Goal: Information Seeking & Learning: Find specific fact

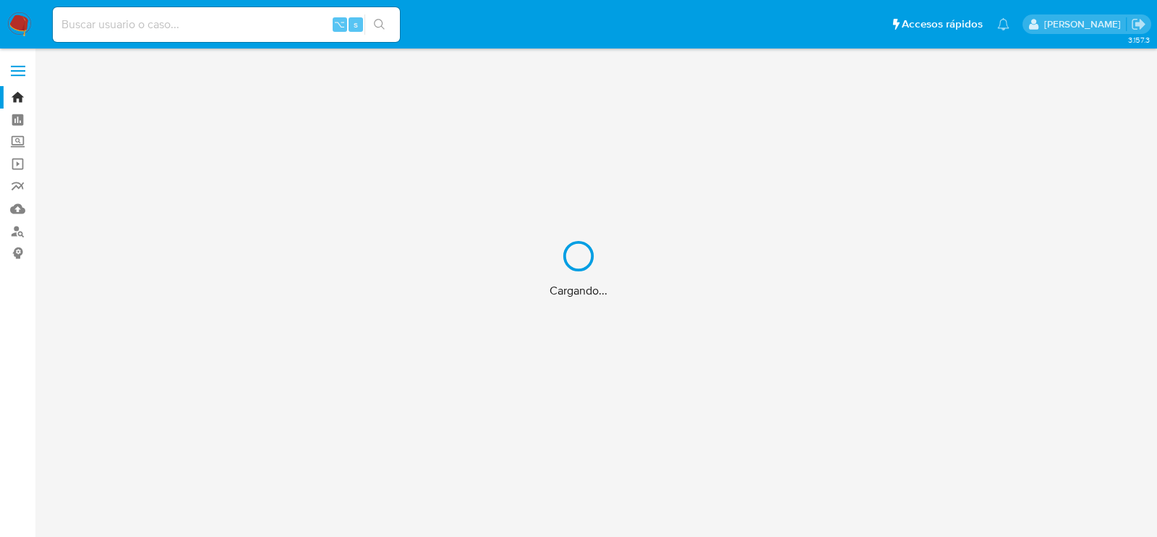
click at [217, 24] on div "Cargando..." at bounding box center [578, 268] width 1157 height 537
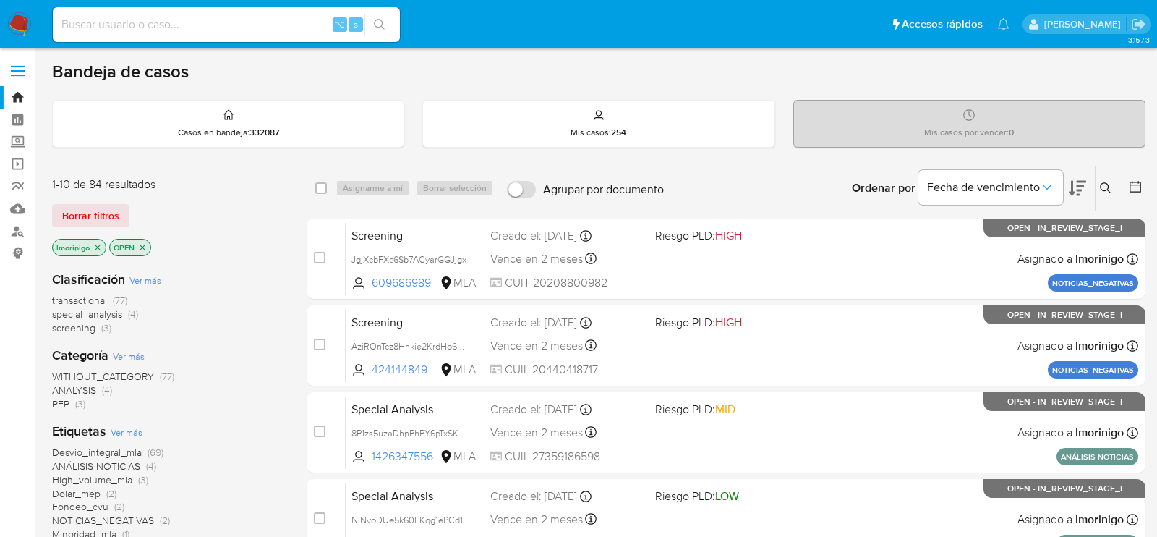
click at [220, 27] on input at bounding box center [226, 24] width 347 height 19
paste input "200094468"
type input "200094468"
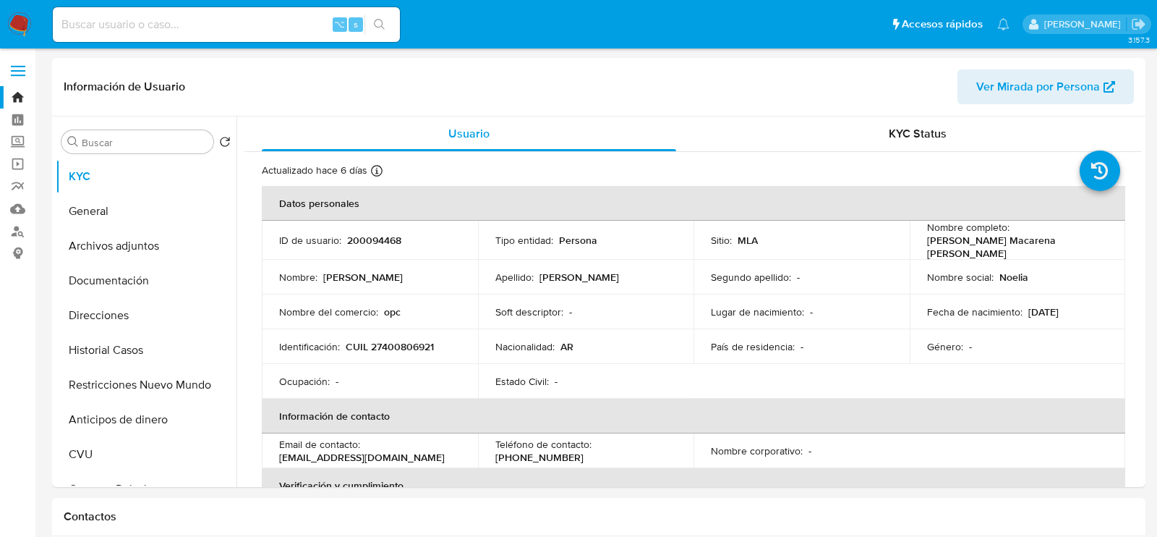
select select "10"
click at [394, 234] on p "200094468" at bounding box center [374, 240] width 54 height 13
click at [416, 140] on div "Usuario" at bounding box center [469, 133] width 414 height 35
click at [411, 346] on p "CUIL 27400806921" at bounding box center [390, 346] width 88 height 13
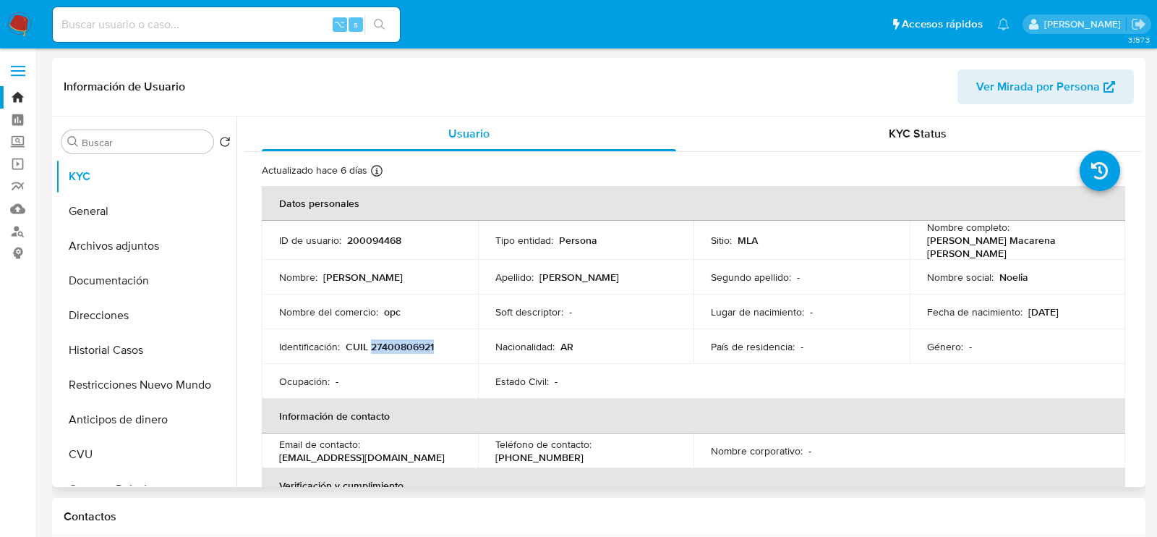
click at [411, 346] on p "CUIL 27400806921" at bounding box center [390, 346] width 88 height 13
copy p "27400806921"
click at [289, 22] on input at bounding box center [226, 24] width 347 height 19
paste input "1145776226"
type input "1145776226"
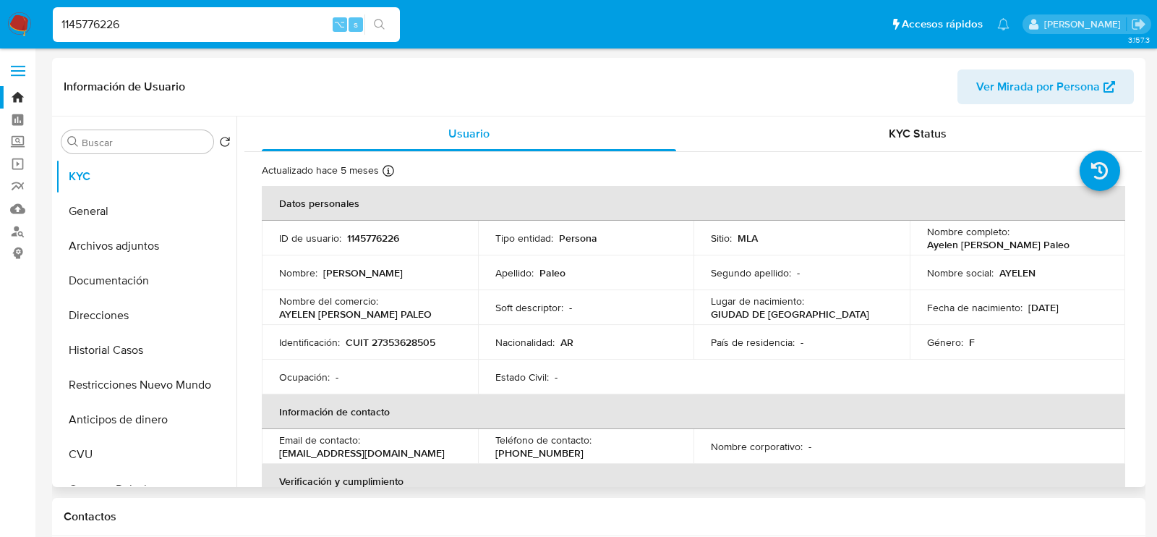
select select "10"
click at [289, 27] on input "1145776226" at bounding box center [226, 24] width 347 height 19
paste input
click at [277, 25] on input at bounding box center [226, 24] width 347 height 19
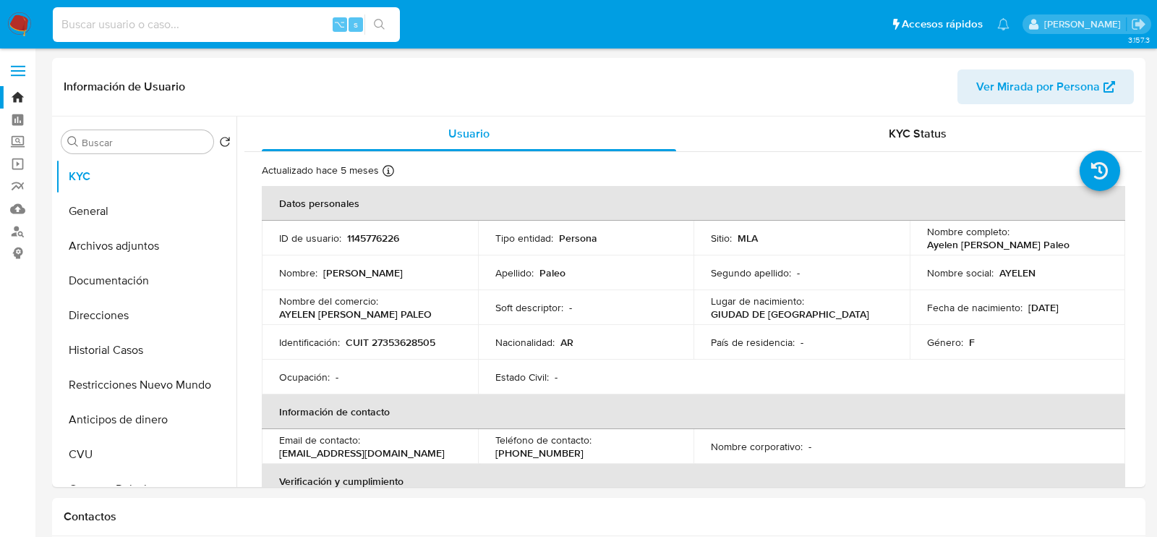
click at [297, 28] on input at bounding box center [226, 24] width 347 height 19
paste input "396350102"
type input "396350102"
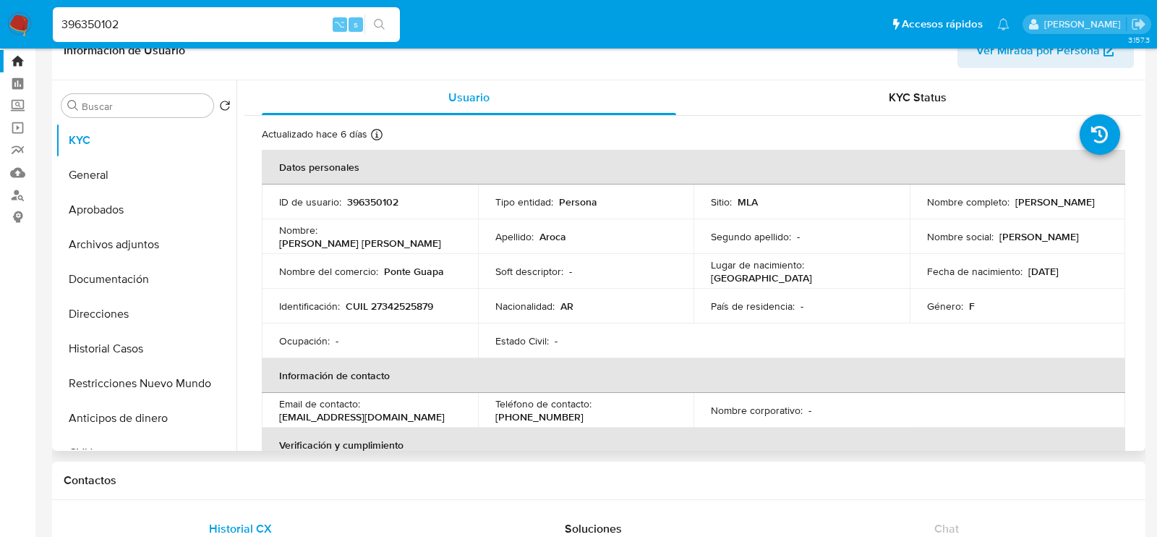
select select "10"
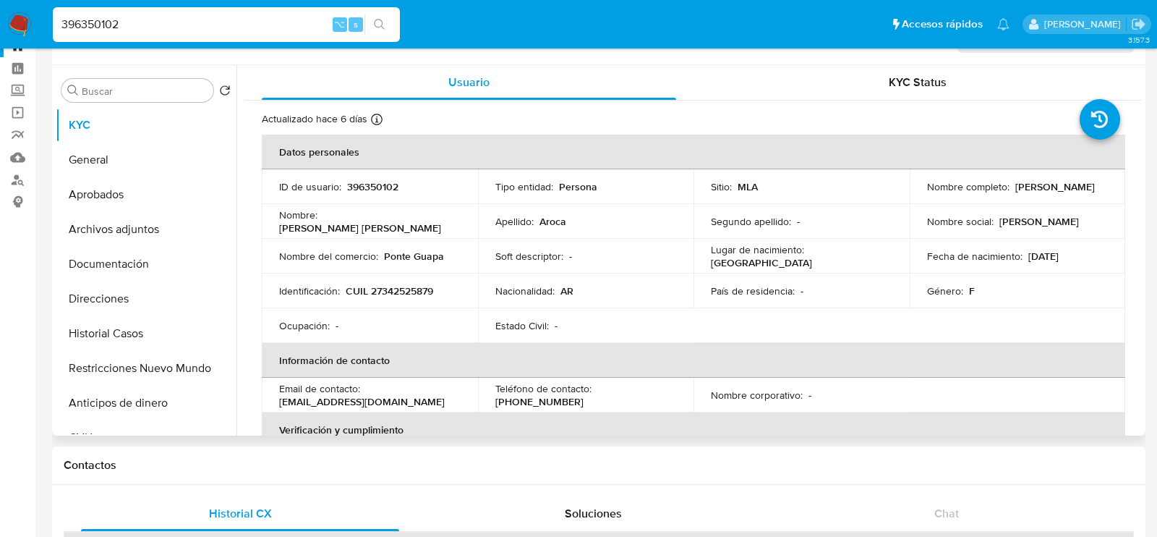
click at [402, 289] on p "CUIL 27342525879" at bounding box center [389, 290] width 87 height 13
copy p "27342525879"
click at [232, 27] on input "396350102" at bounding box center [226, 24] width 347 height 19
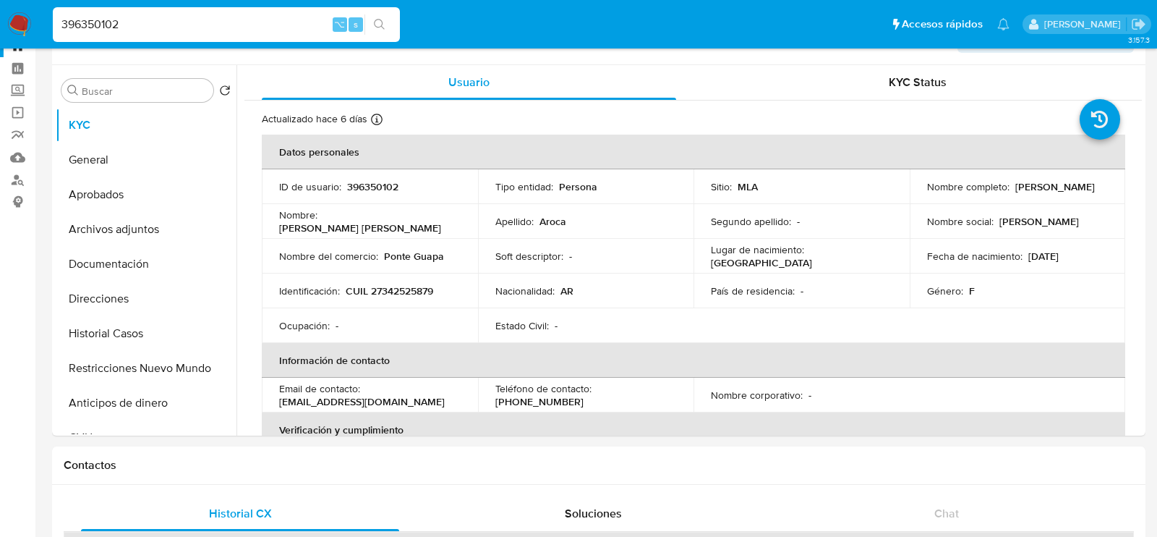
paste input "545899301"
type input "545899301"
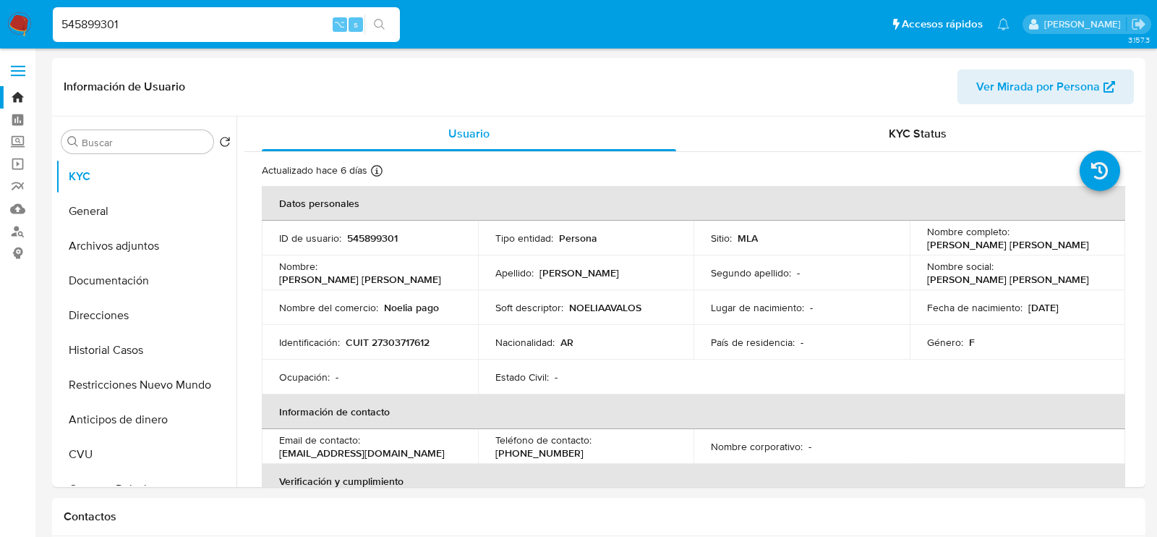
select select "10"
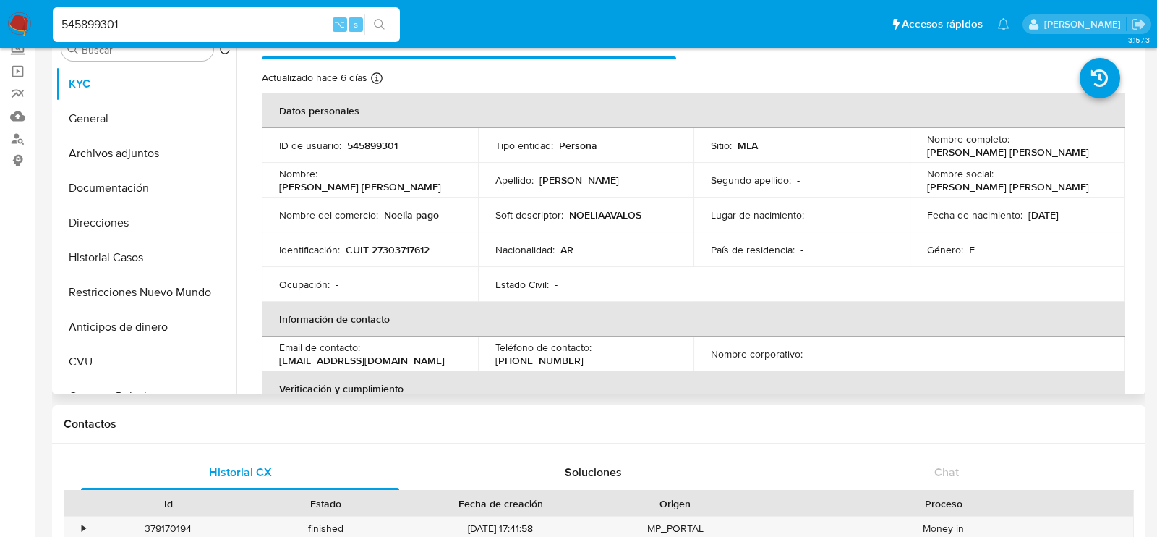
scroll to position [92, 0]
click at [414, 244] on p "CUIT 27303717612" at bounding box center [388, 250] width 84 height 13
copy p "27303717612"
click at [6, 142] on link "Buscador de personas" at bounding box center [86, 139] width 172 height 22
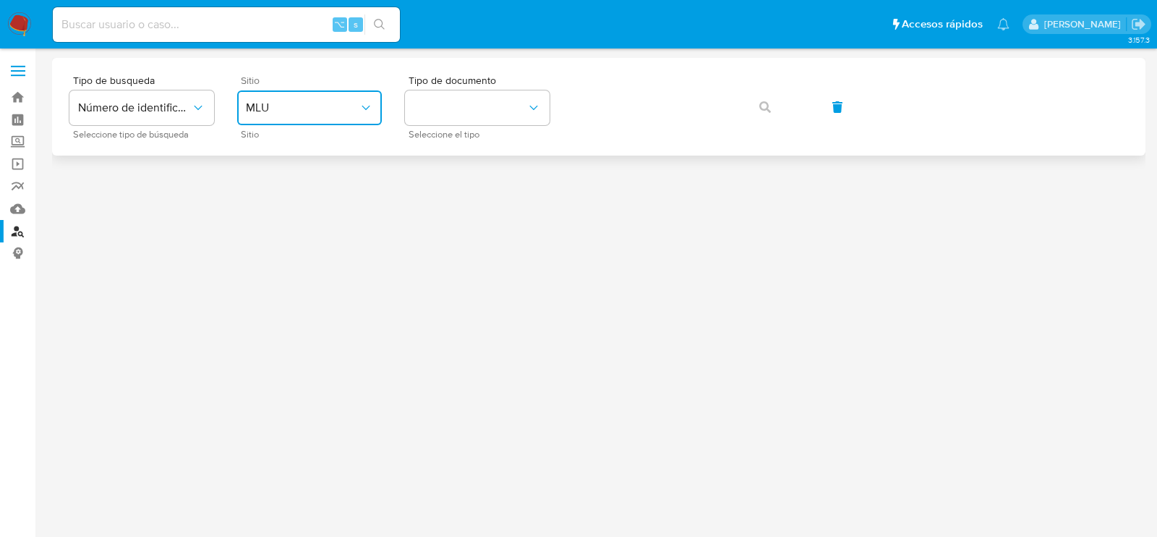
click at [380, 116] on button "MLU" at bounding box center [309, 107] width 145 height 35
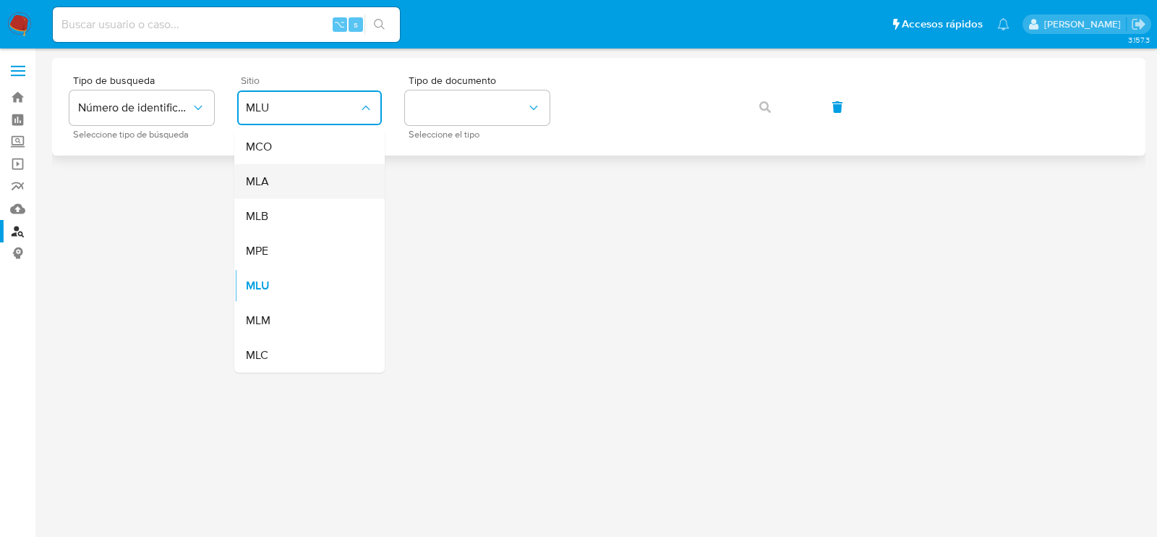
click at [355, 179] on div "MLA" at bounding box center [305, 181] width 119 height 35
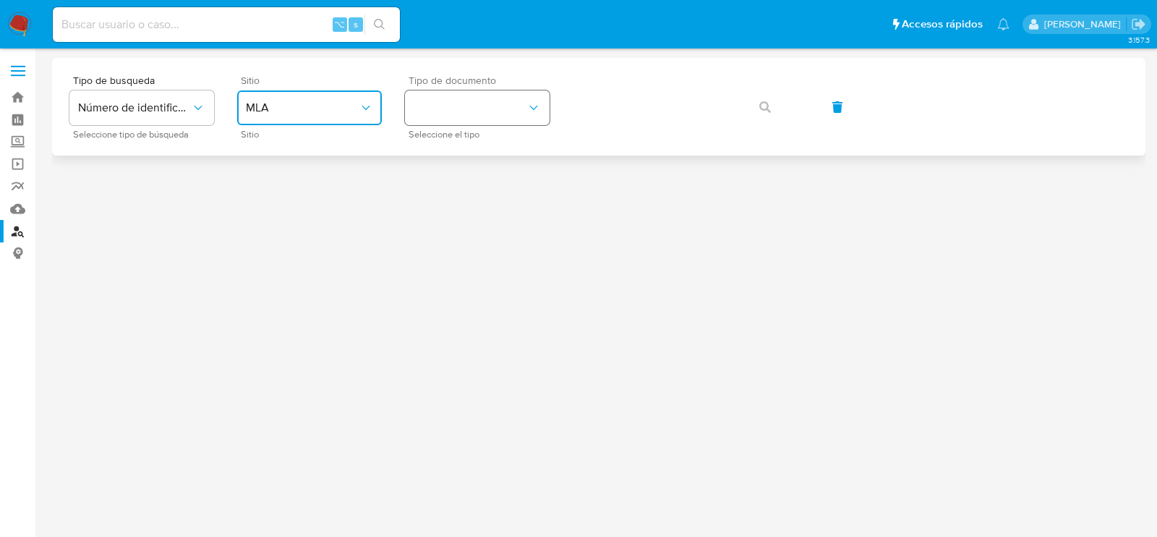
click at [460, 108] on button "identificationType" at bounding box center [477, 107] width 145 height 35
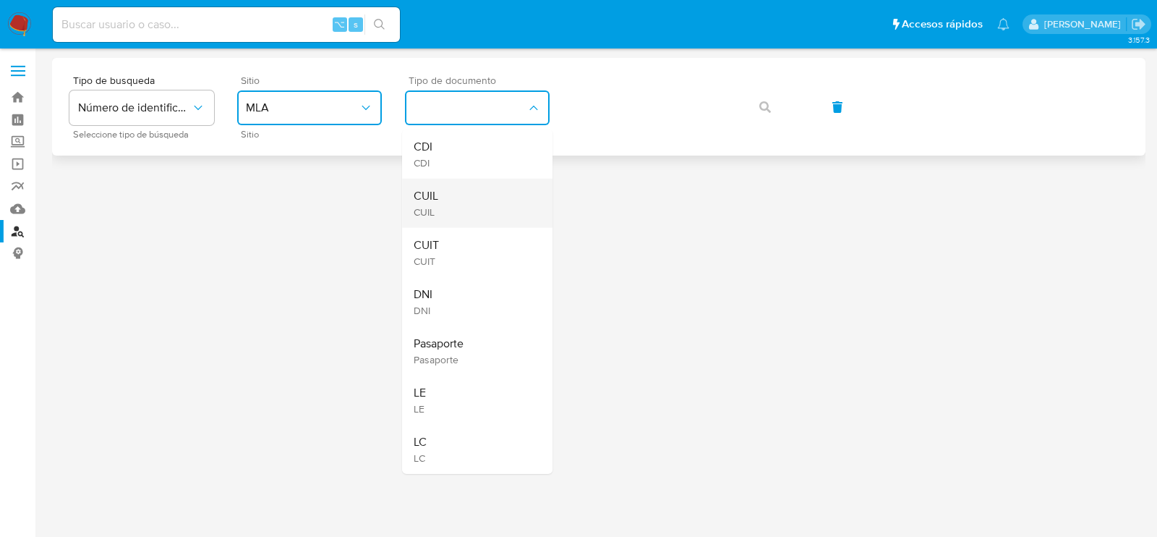
click at [459, 187] on div "CUIL CUIL" at bounding box center [473, 203] width 119 height 49
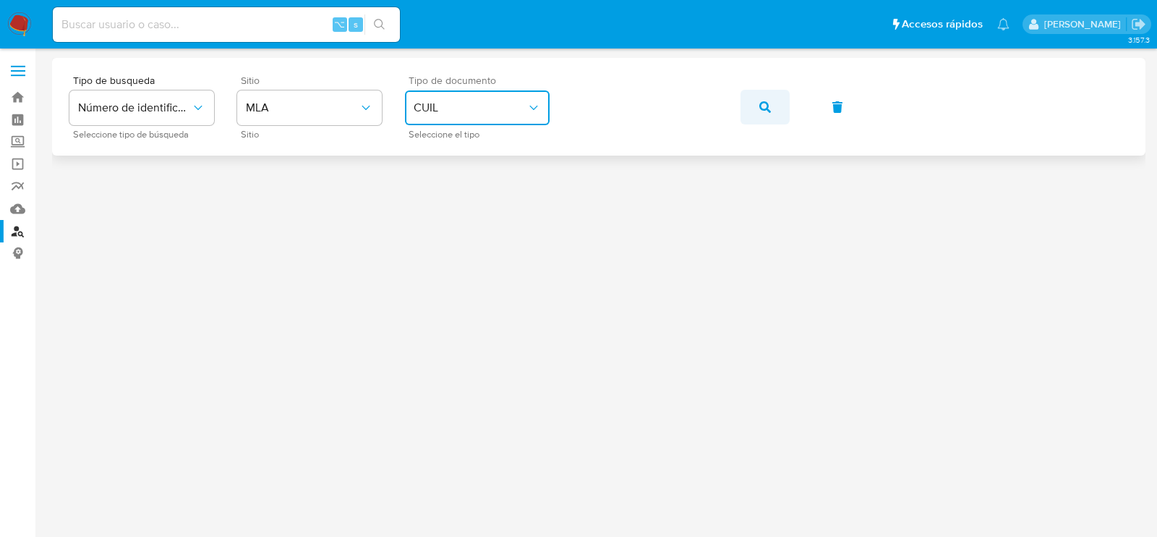
click at [753, 102] on button "button" at bounding box center [764, 107] width 49 height 35
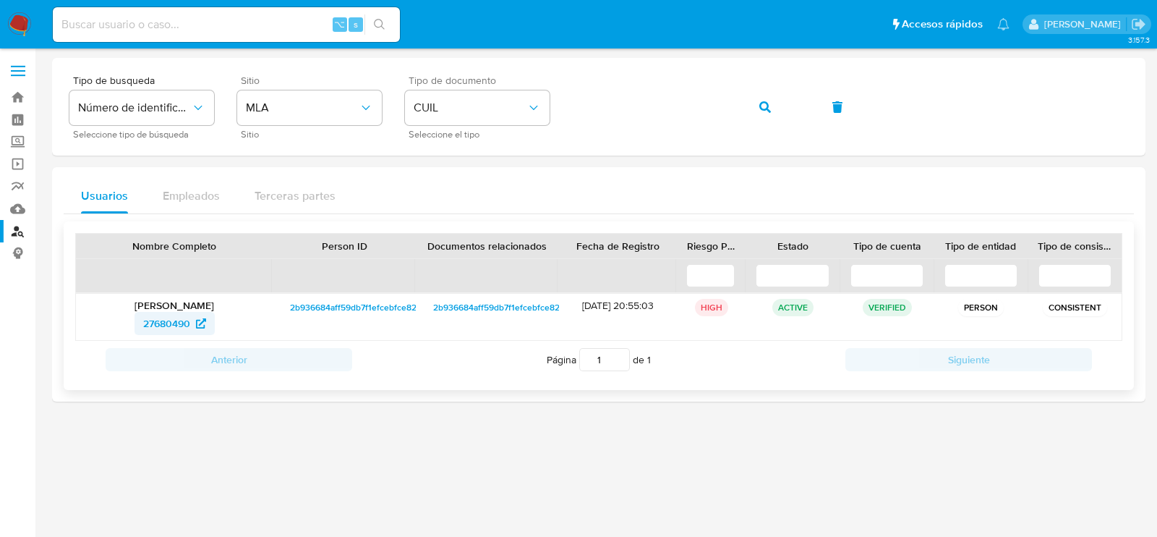
click at [166, 325] on span "27680490" at bounding box center [166, 323] width 47 height 23
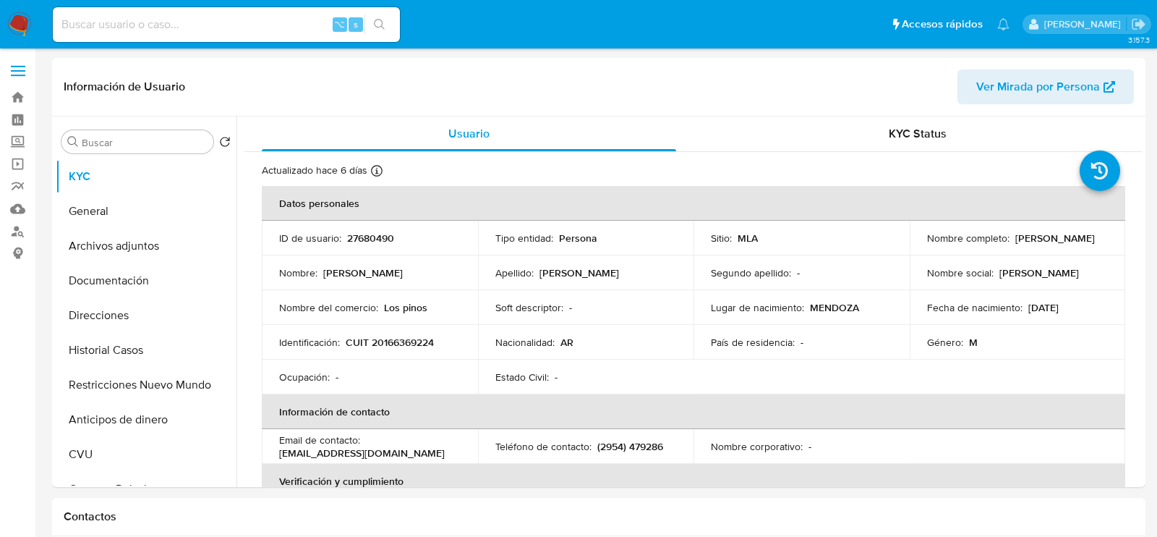
select select "10"
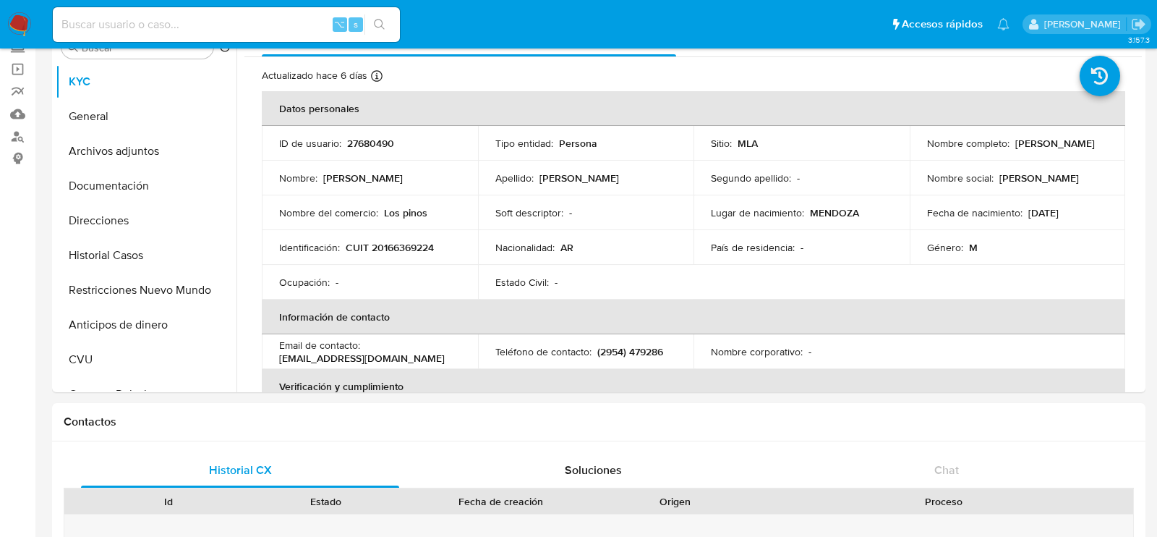
scroll to position [101, 0]
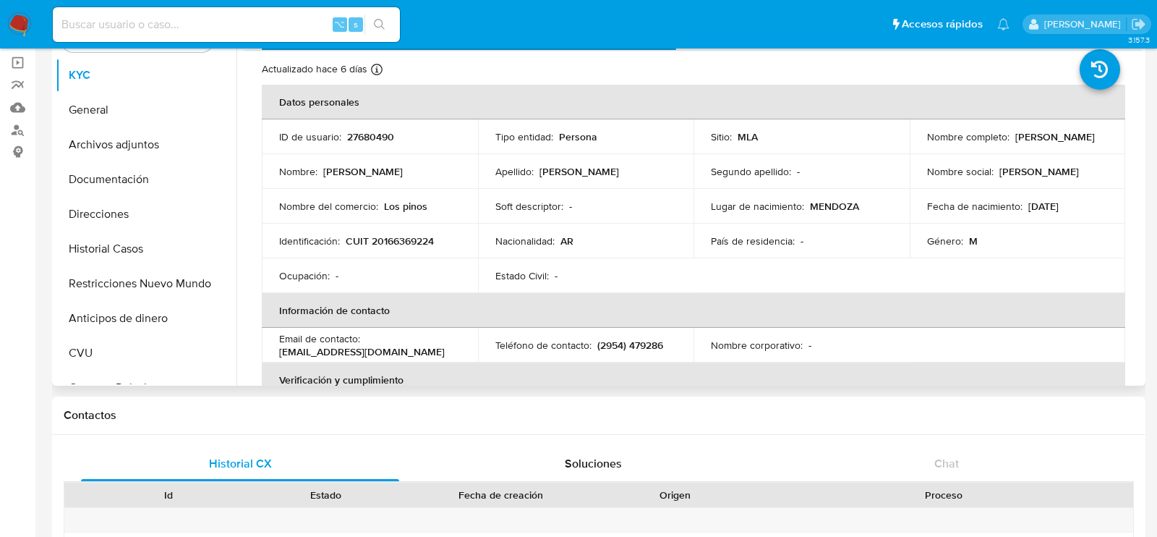
click at [356, 140] on p "27680490" at bounding box center [370, 136] width 47 height 13
copy p "27680490"
click at [396, 247] on p "CUIT 20166369224" at bounding box center [390, 240] width 88 height 13
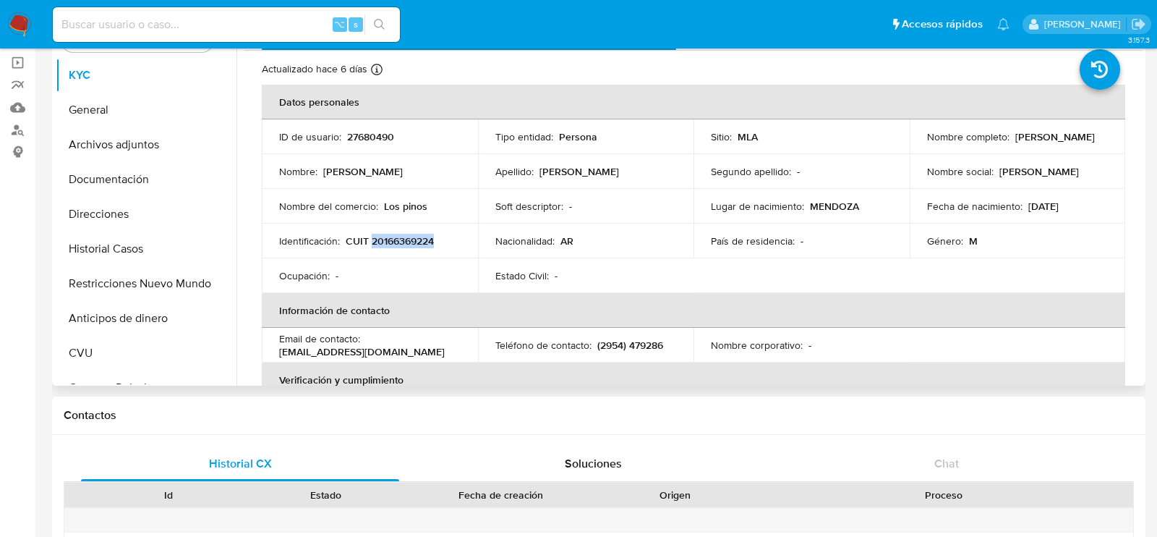
copy p "20166369224"
click at [387, 247] on td "Identificación : CUIT 20166369224" at bounding box center [370, 240] width 216 height 35
click at [383, 238] on p "CUIT 20166369224" at bounding box center [390, 240] width 88 height 13
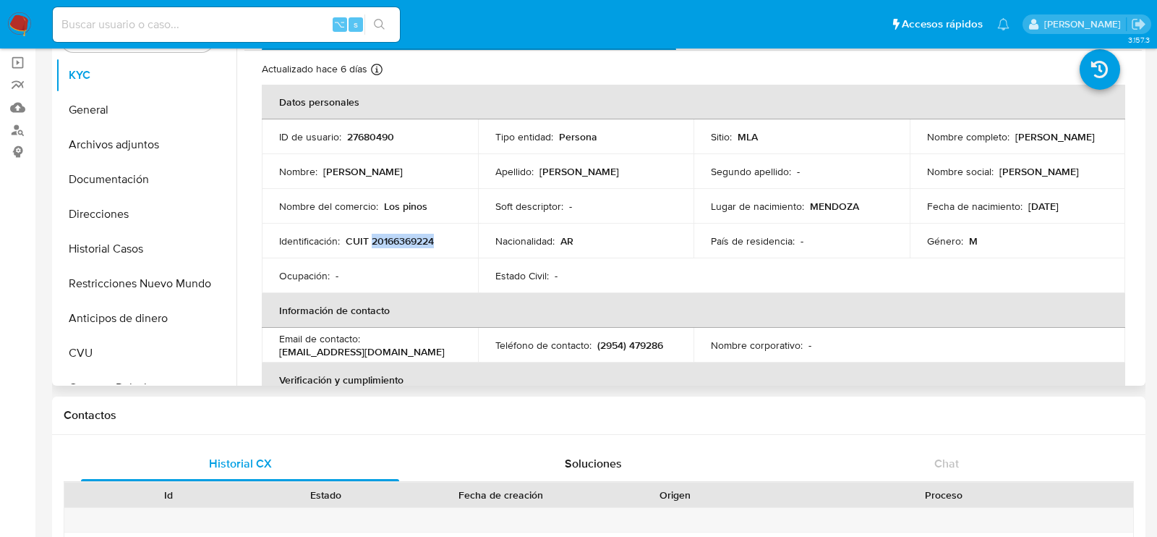
copy p "20166369224"
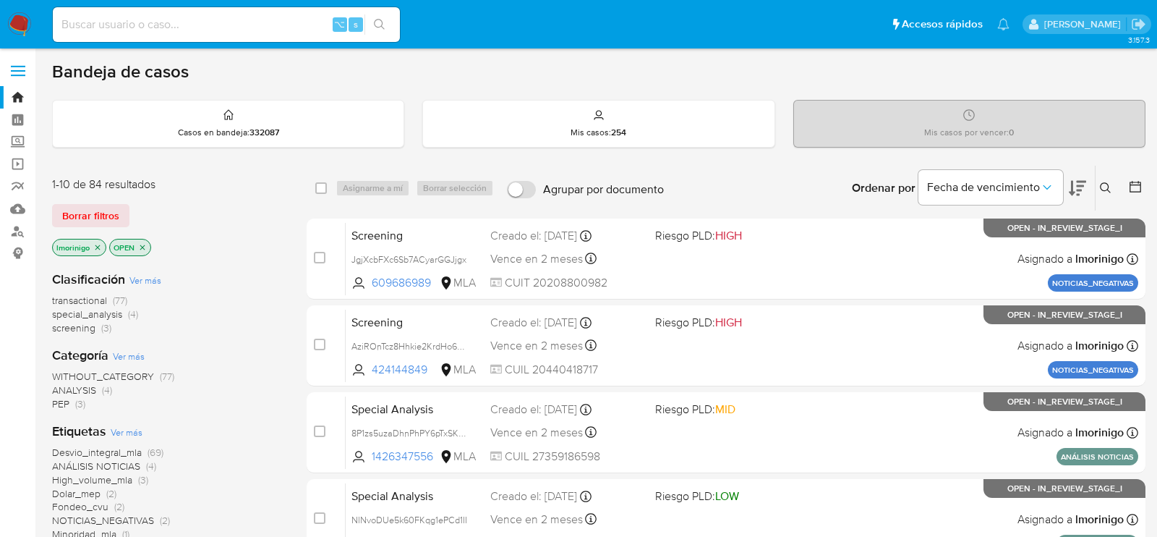
click at [99, 243] on icon "close-filter" at bounding box center [97, 247] width 9 height 9
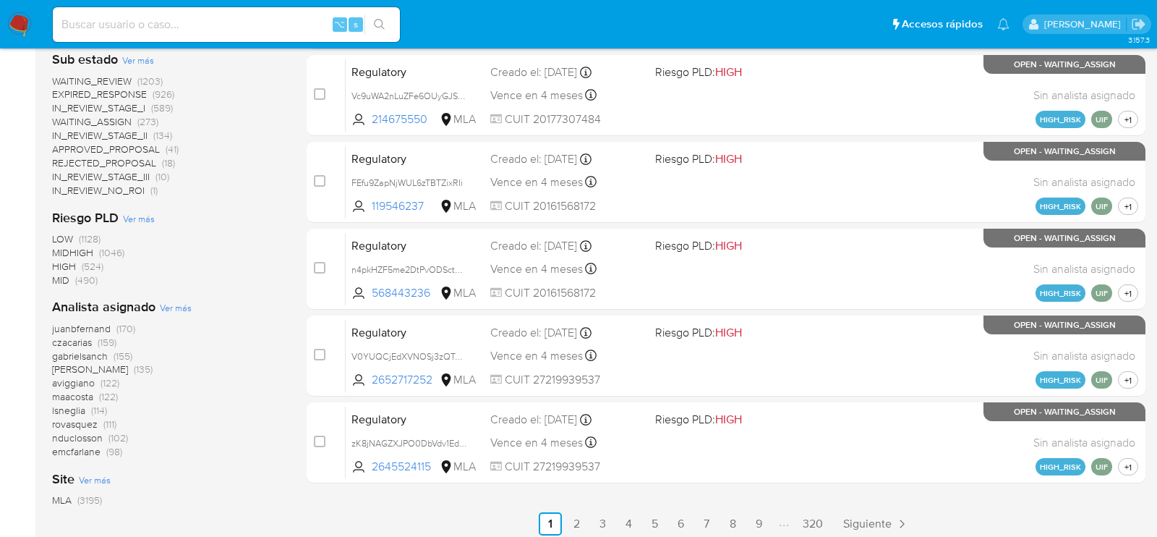
scroll to position [620, 0]
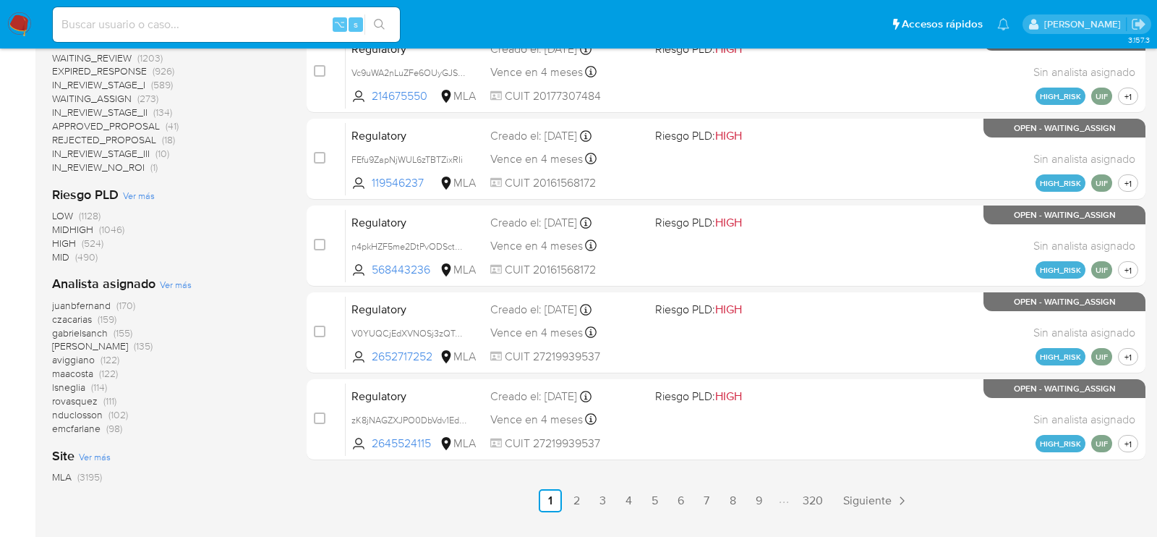
click at [181, 289] on span "Ver más" at bounding box center [176, 284] width 32 height 13
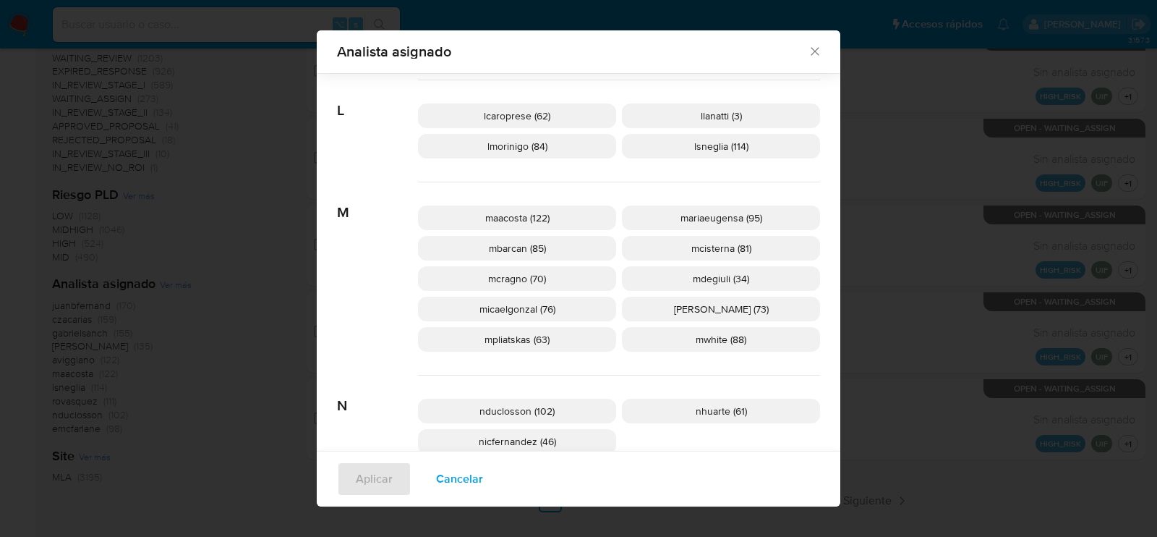
scroll to position [640, 0]
click at [785, 251] on p "mcisterna (81)" at bounding box center [721, 248] width 198 height 25
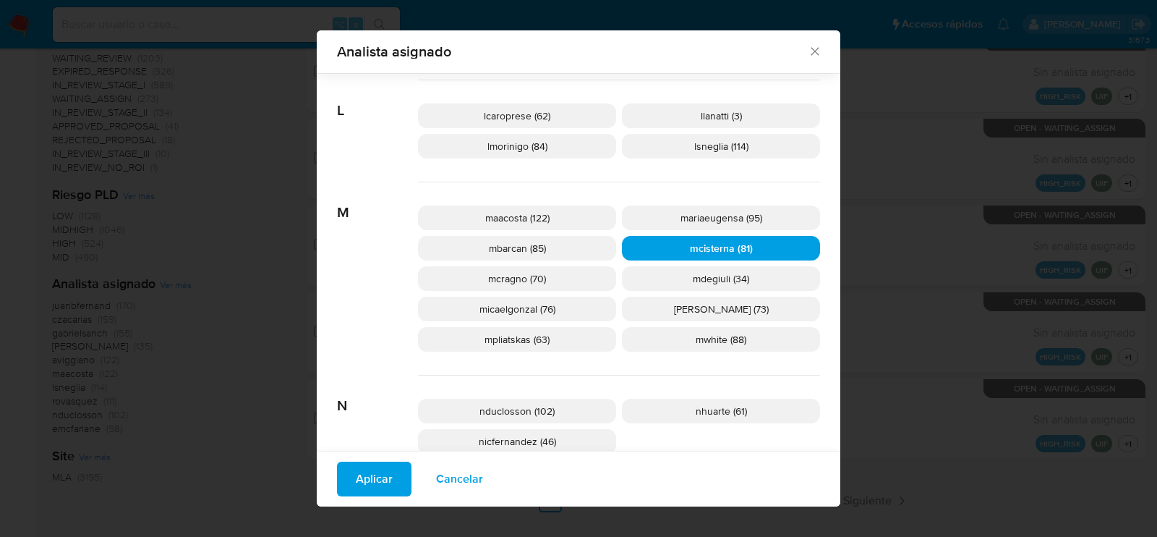
click at [452, 464] on span "Cancelar" at bounding box center [459, 479] width 47 height 32
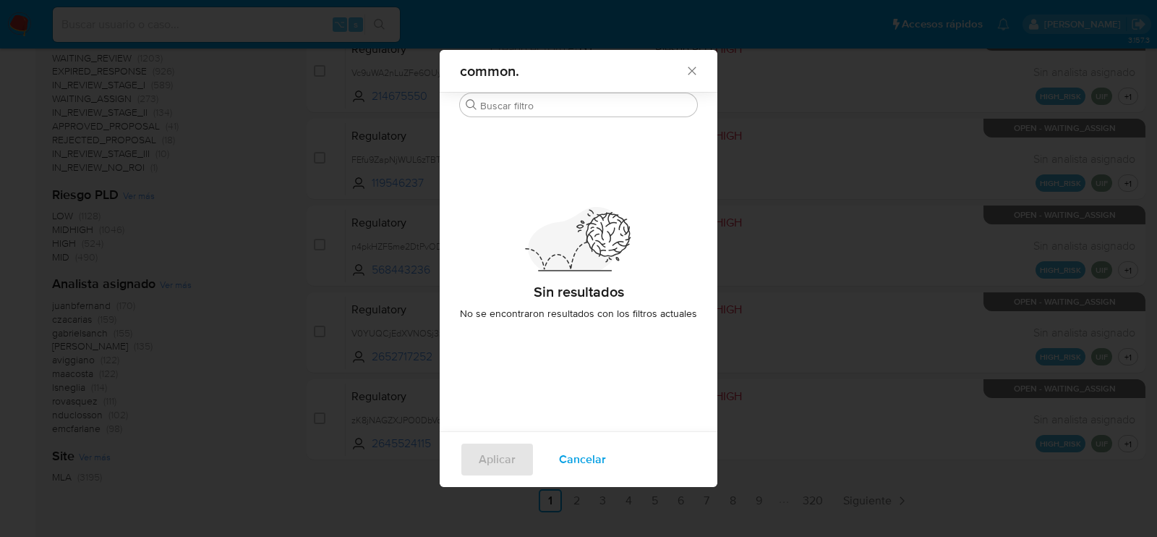
scroll to position [0, 0]
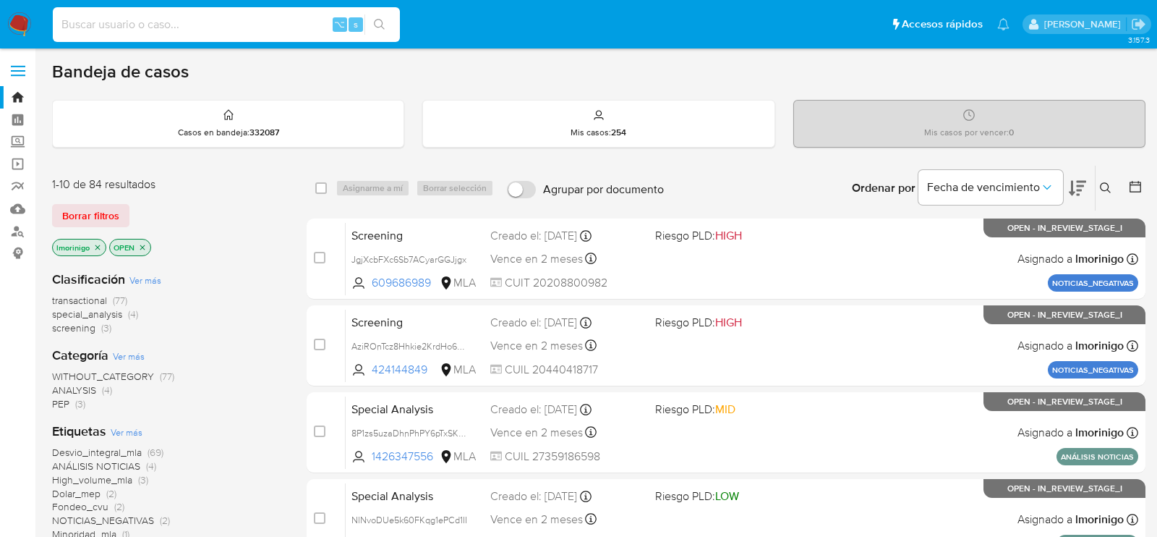
click at [237, 28] on input at bounding box center [226, 24] width 347 height 19
paste input "6flTQhTcLiGnpsEdiRgkAFlF"
type input "6flTQhTcLiGnpsEdiRgkAFlF"
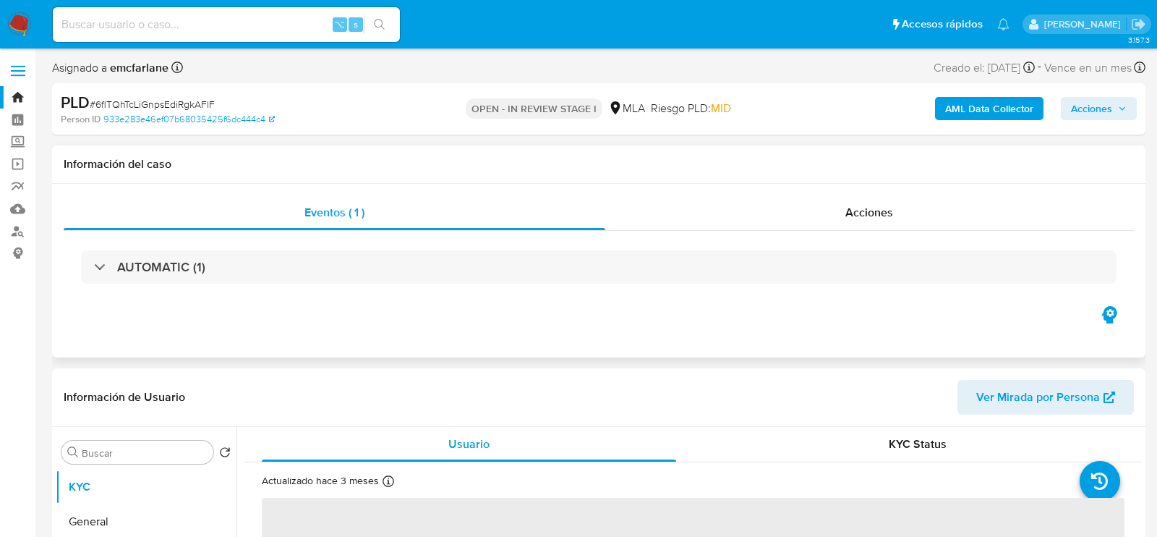
select select "10"
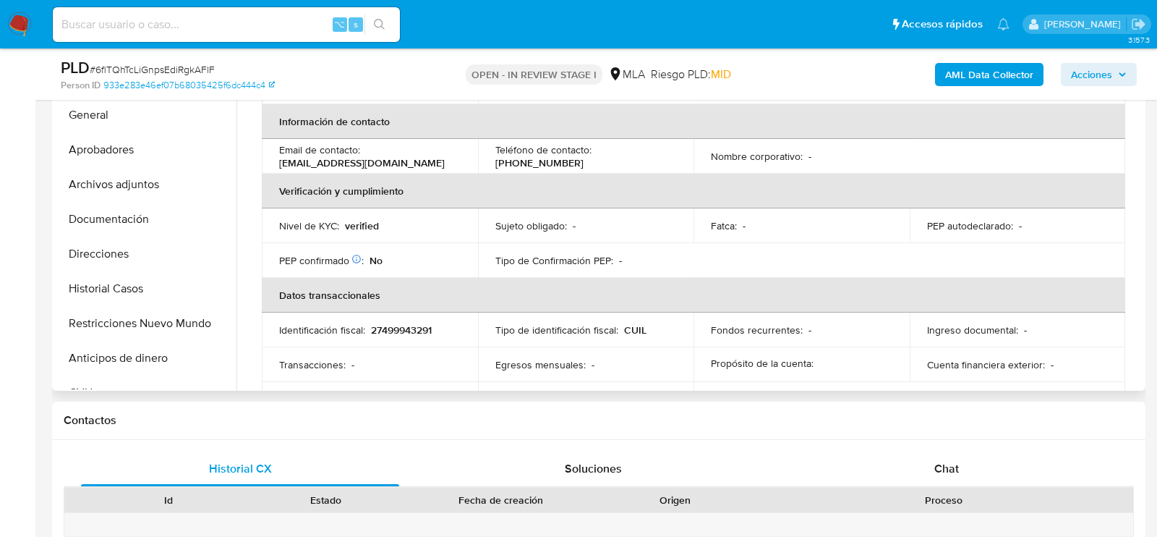
scroll to position [262, 0]
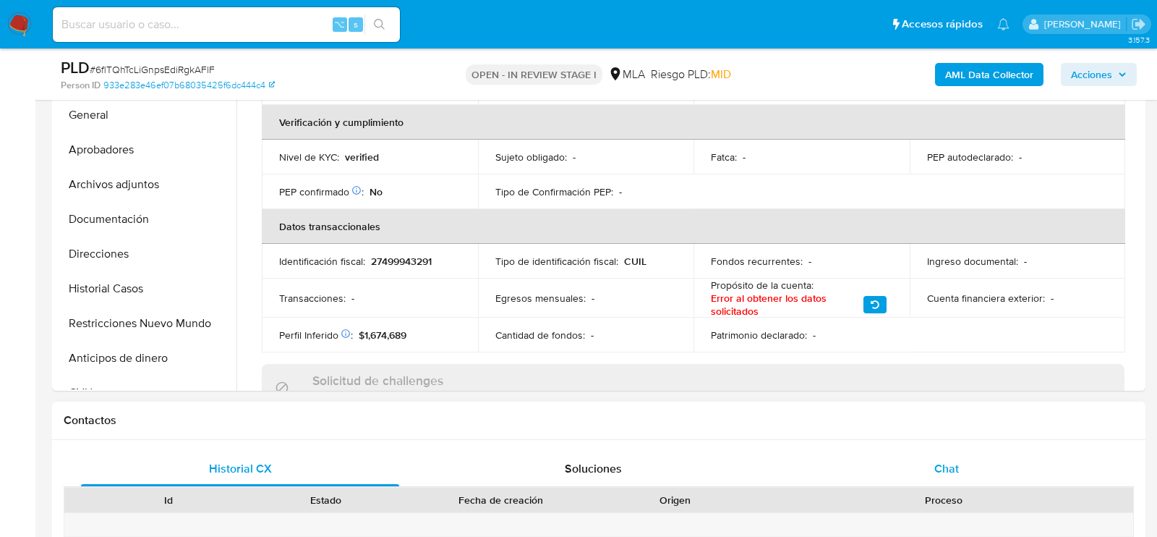
click at [1014, 484] on div "Chat" at bounding box center [946, 468] width 318 height 35
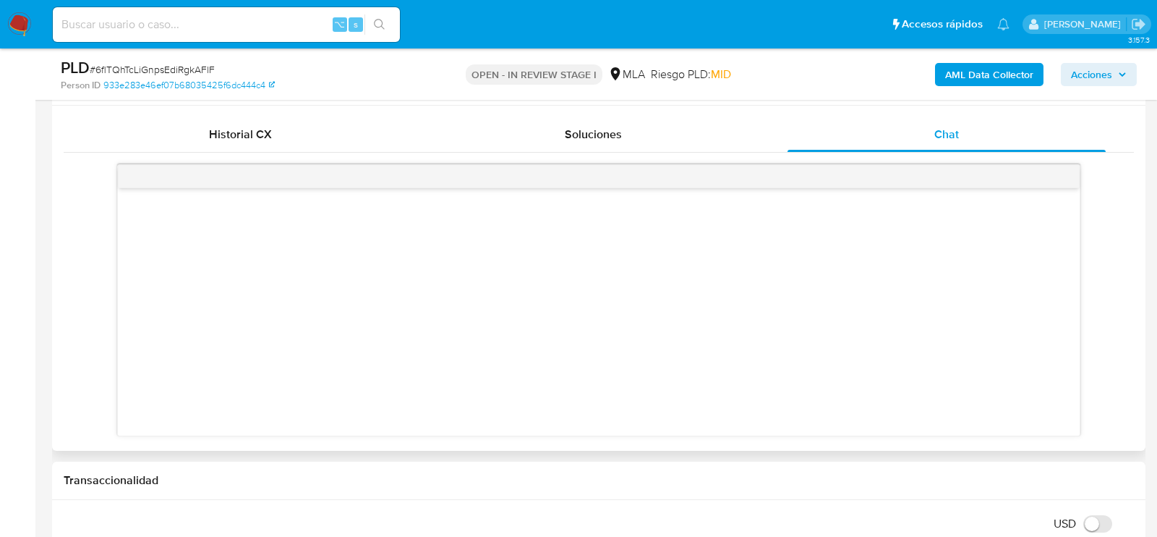
scroll to position [691, 0]
